Goal: Find specific page/section: Find specific page/section

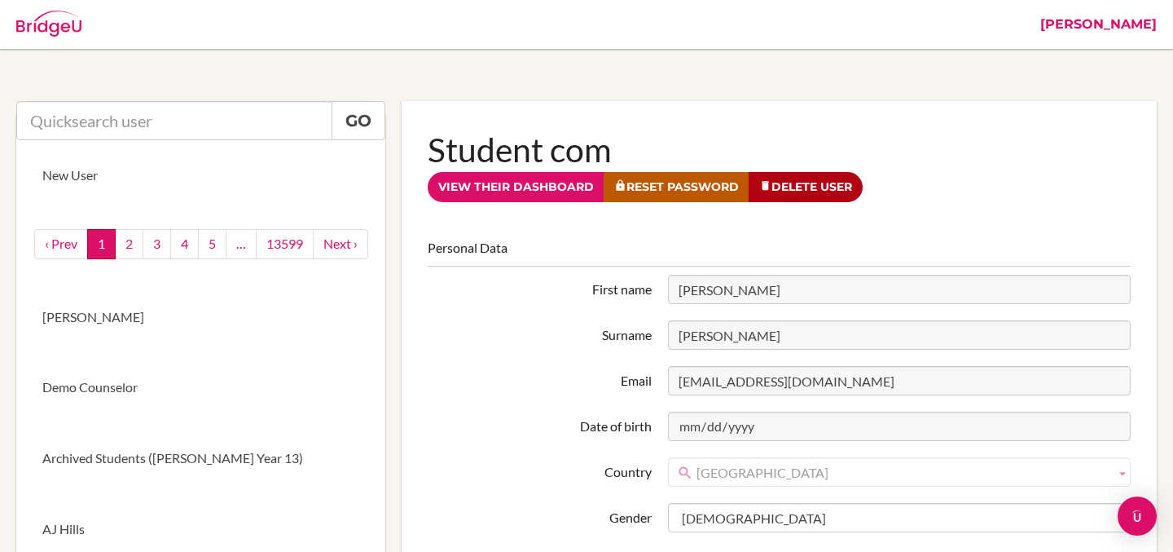
click at [1128, 20] on link "[PERSON_NAME]" at bounding box center [1098, 24] width 133 height 49
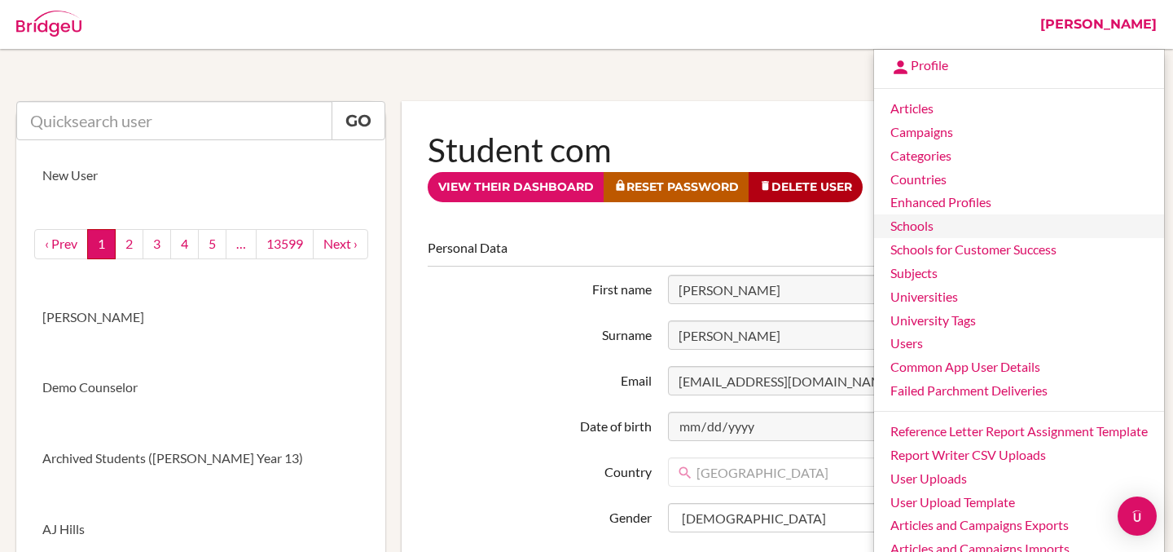
click at [898, 234] on link "Schools" at bounding box center [1019, 226] width 290 height 24
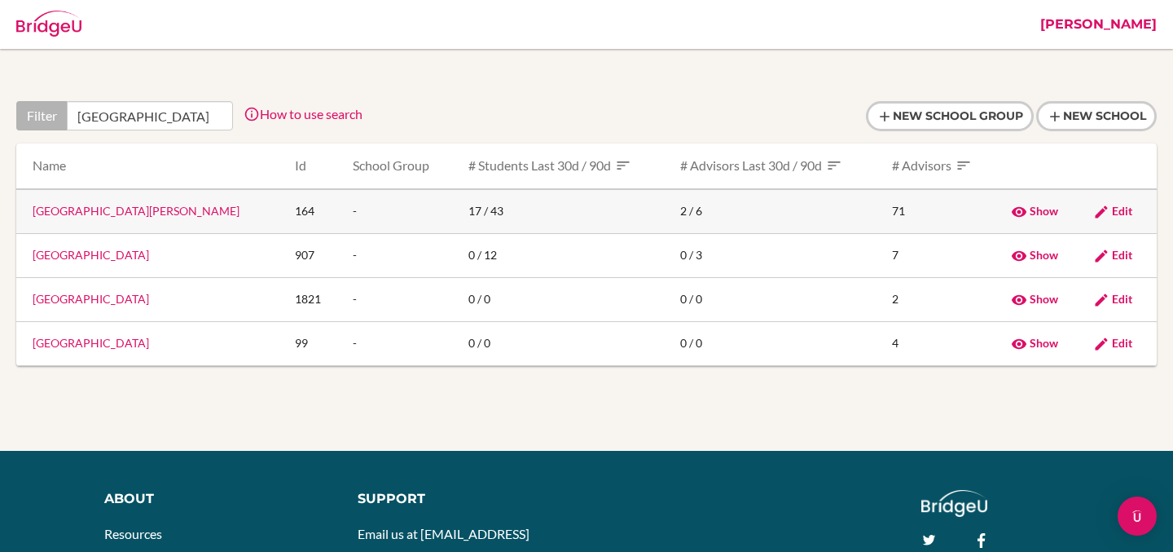
type input "[GEOGRAPHIC_DATA]"
click at [1127, 214] on span "Edit" at bounding box center [1122, 211] width 20 height 14
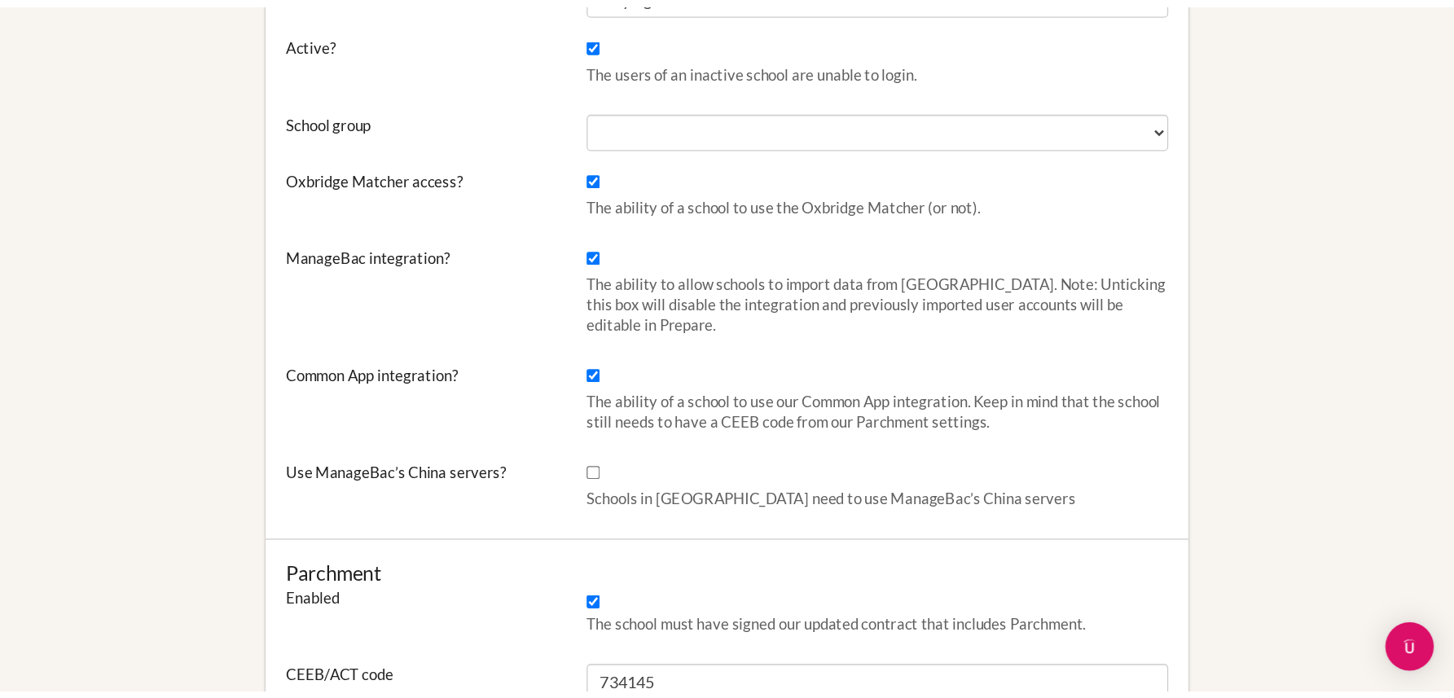
scroll to position [622, 0]
